Goal: Information Seeking & Learning: Check status

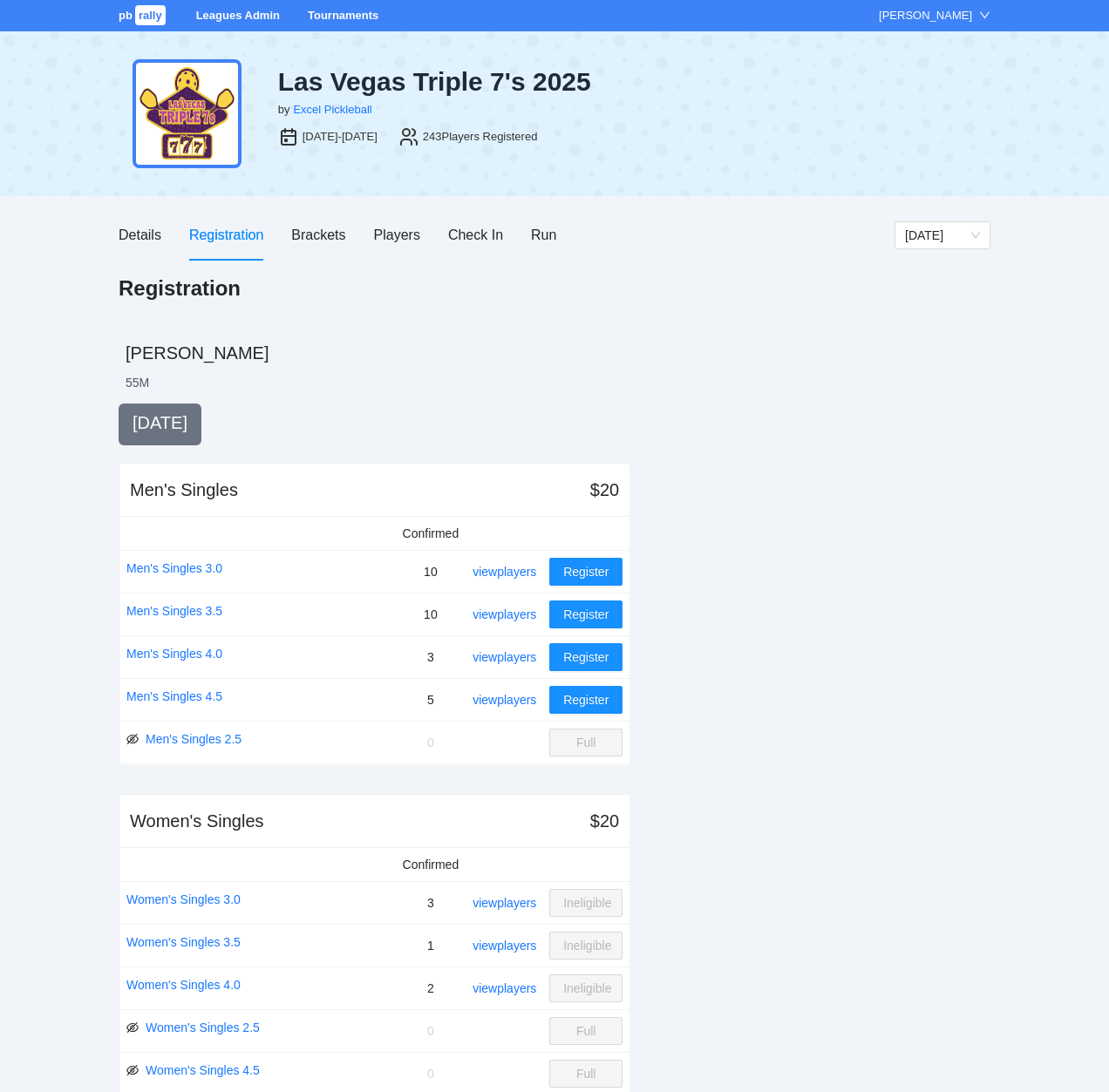
drag, startPoint x: 338, startPoint y: 13, endPoint x: 343, endPoint y: 22, distance: 10.3
click at [338, 13] on link "Tournaments" at bounding box center [343, 15] width 71 height 13
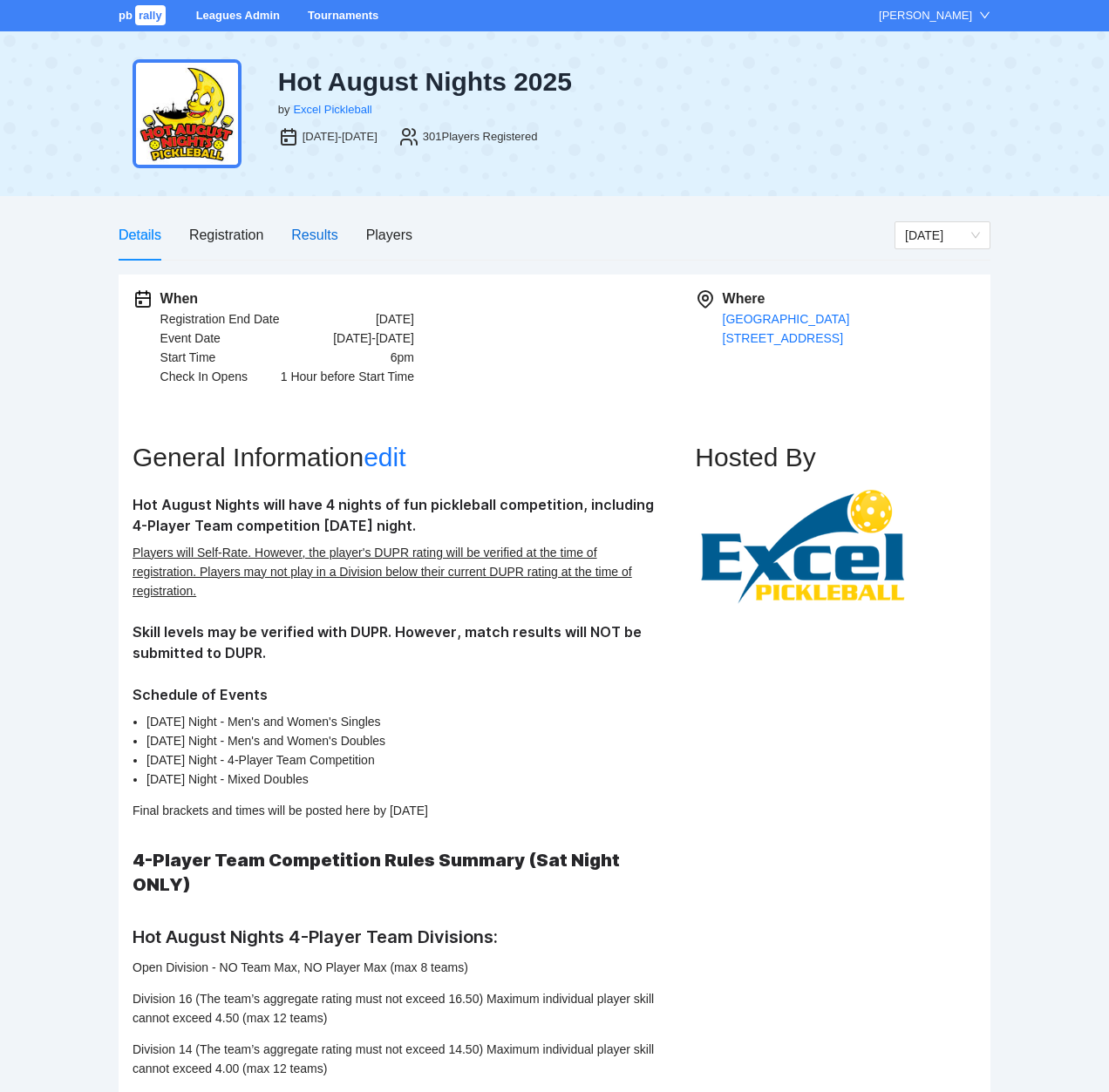
click at [312, 231] on div "Results" at bounding box center [314, 234] width 46 height 22
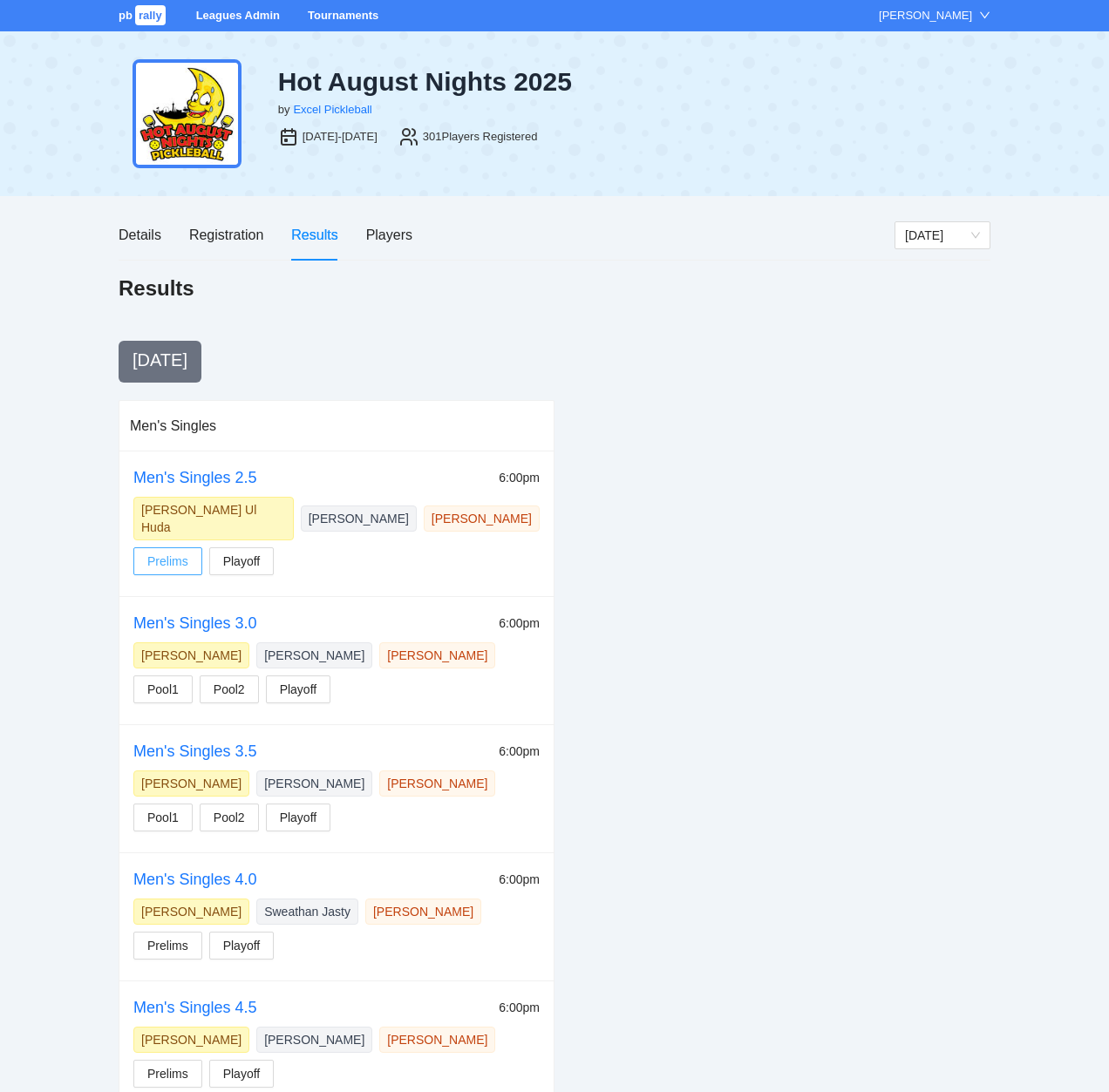
click at [168, 551] on span "Prelims" at bounding box center [168, 561] width 41 height 20
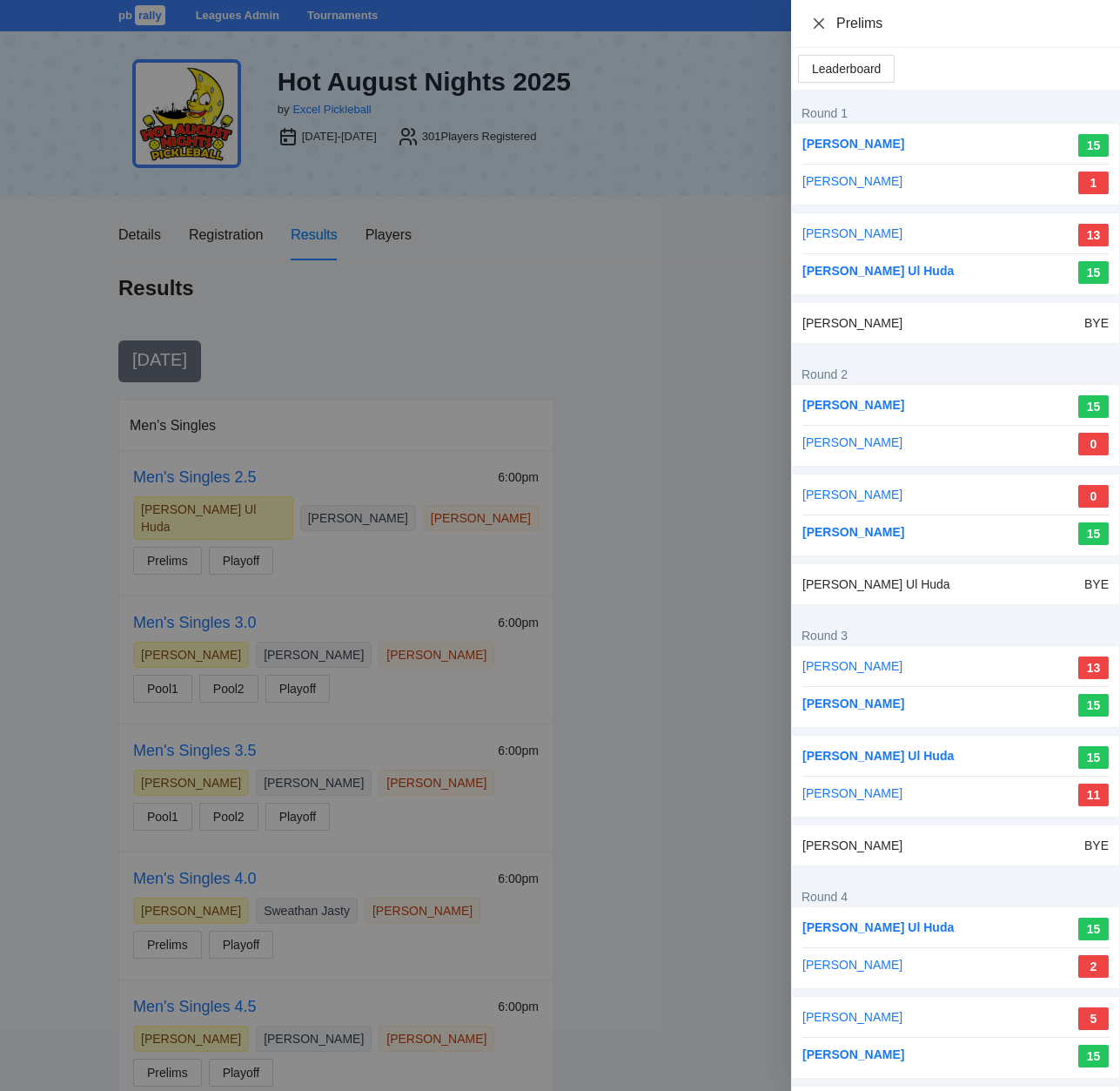
click at [820, 23] on icon "close" at bounding box center [819, 24] width 14 height 14
